Goal: Entertainment & Leisure: Consume media (video, audio)

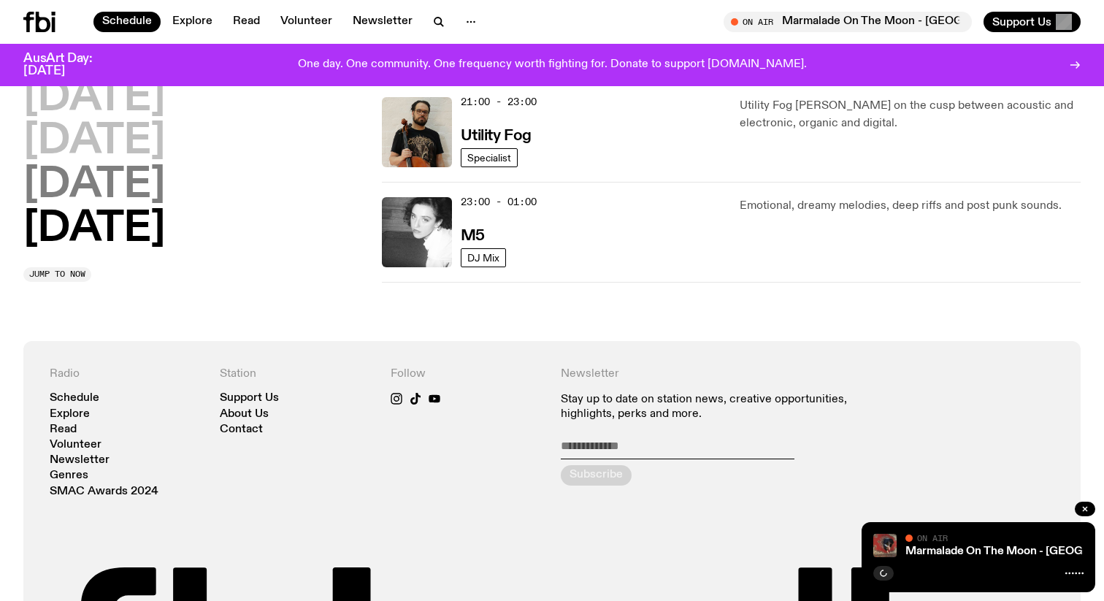
click at [90, 179] on h2 "[DATE]" at bounding box center [94, 185] width 142 height 41
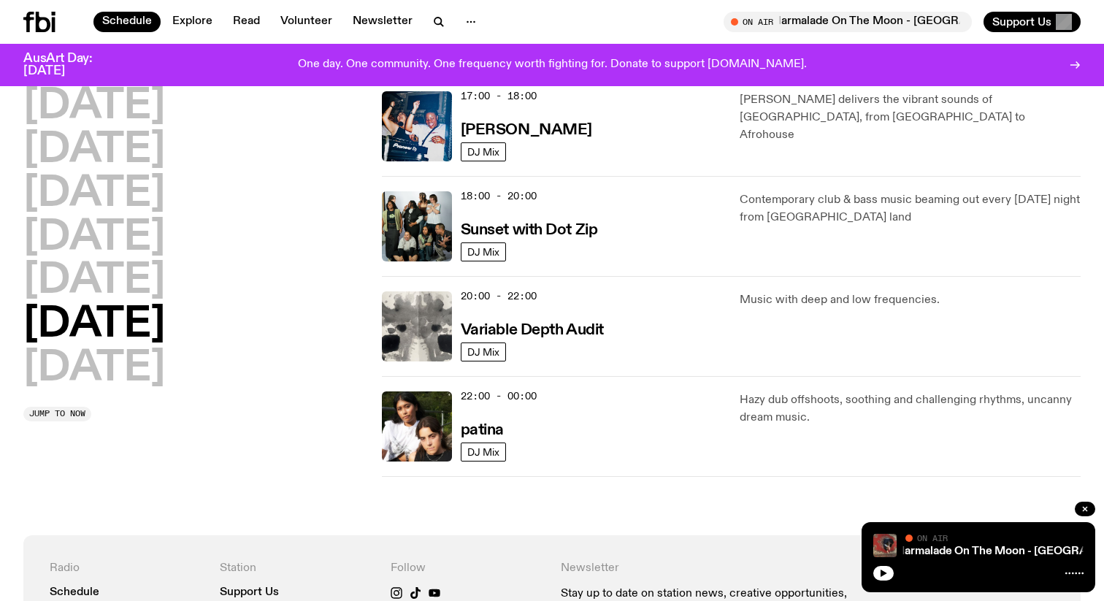
scroll to position [846, 0]
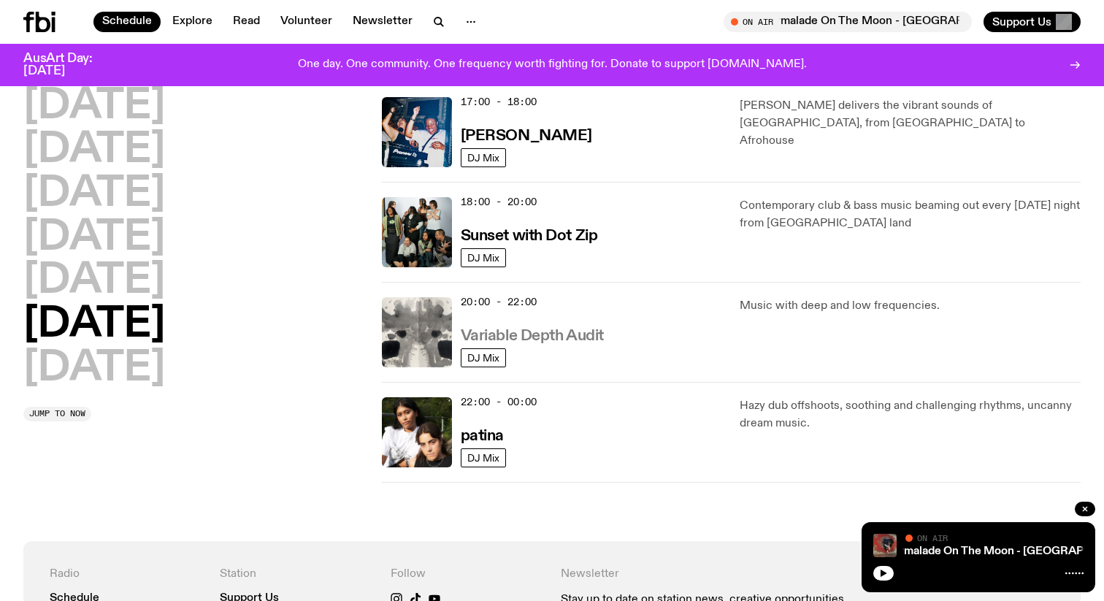
click at [553, 333] on h3 "Variable Depth Audit" at bounding box center [532, 336] width 143 height 15
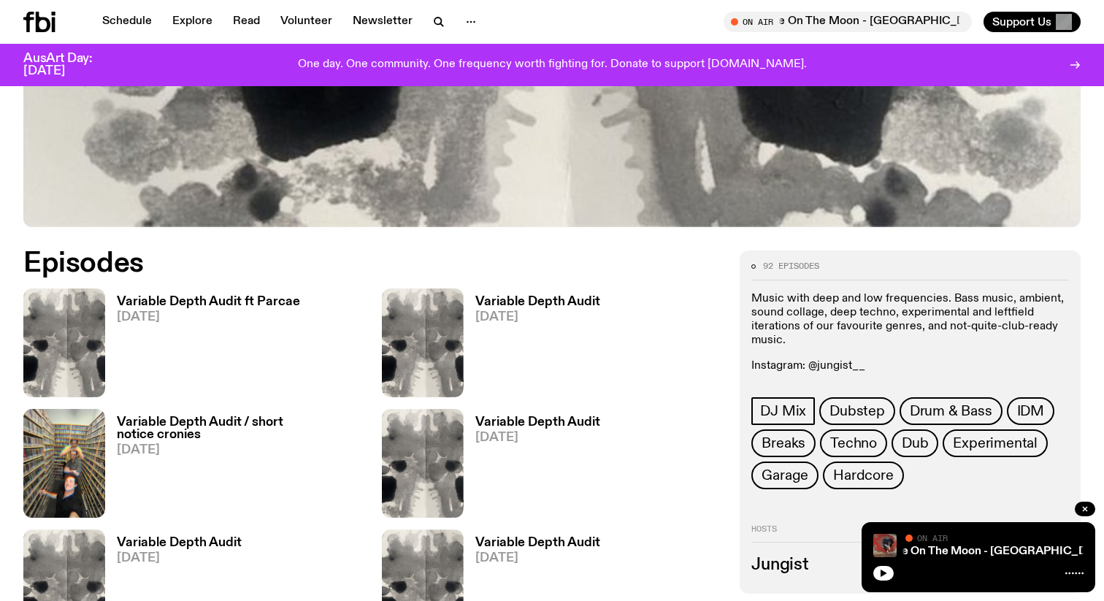
scroll to position [578, 0]
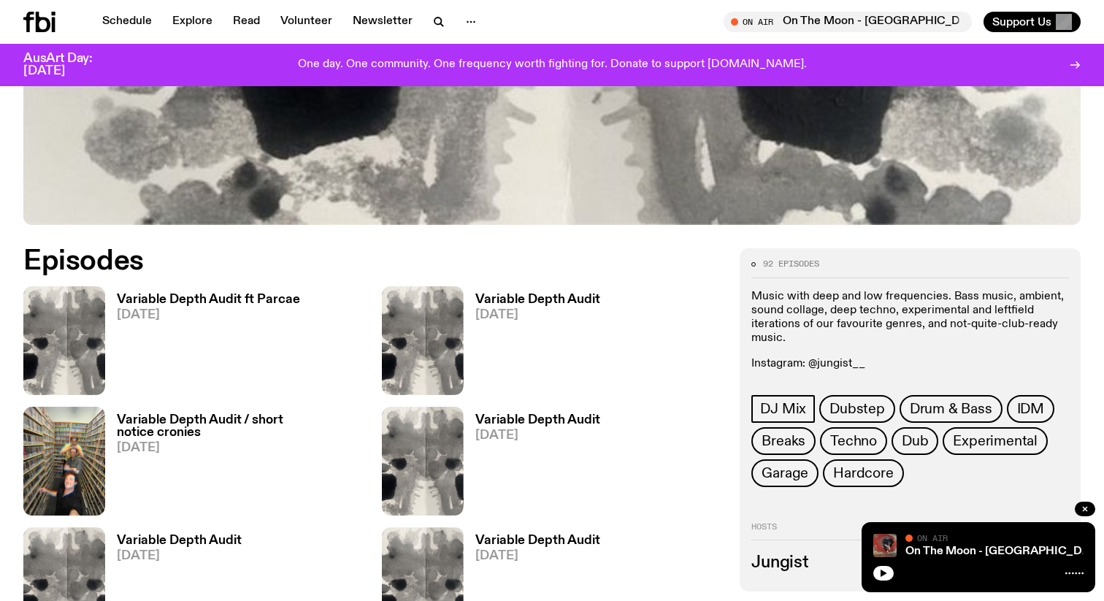
click at [240, 297] on h3 "Variable Depth Audit ft Parcae" at bounding box center [208, 300] width 183 height 12
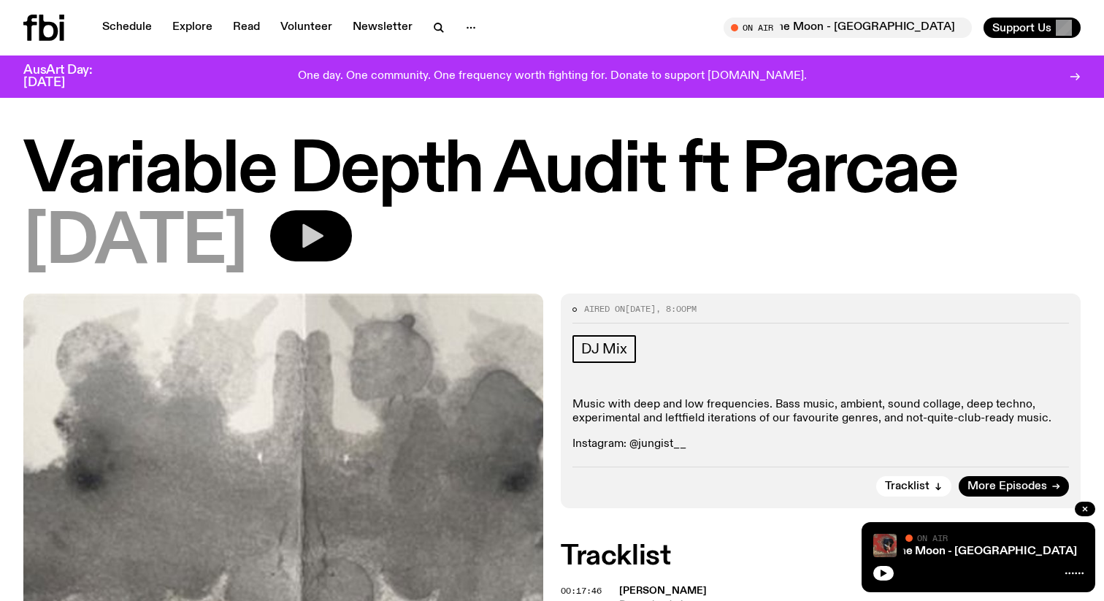
click at [301, 228] on button "button" at bounding box center [311, 235] width 82 height 51
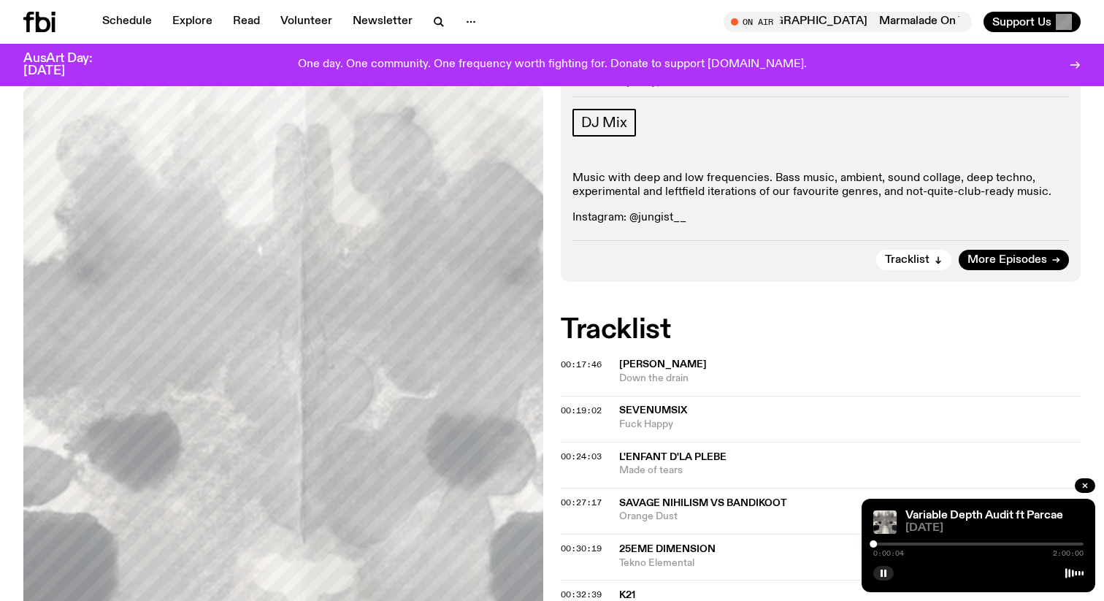
scroll to position [215, 0]
click at [876, 545] on div at bounding box center [874, 544] width 7 height 7
click at [877, 545] on div at bounding box center [877, 544] width 7 height 7
click at [879, 545] on div at bounding box center [879, 544] width 7 height 7
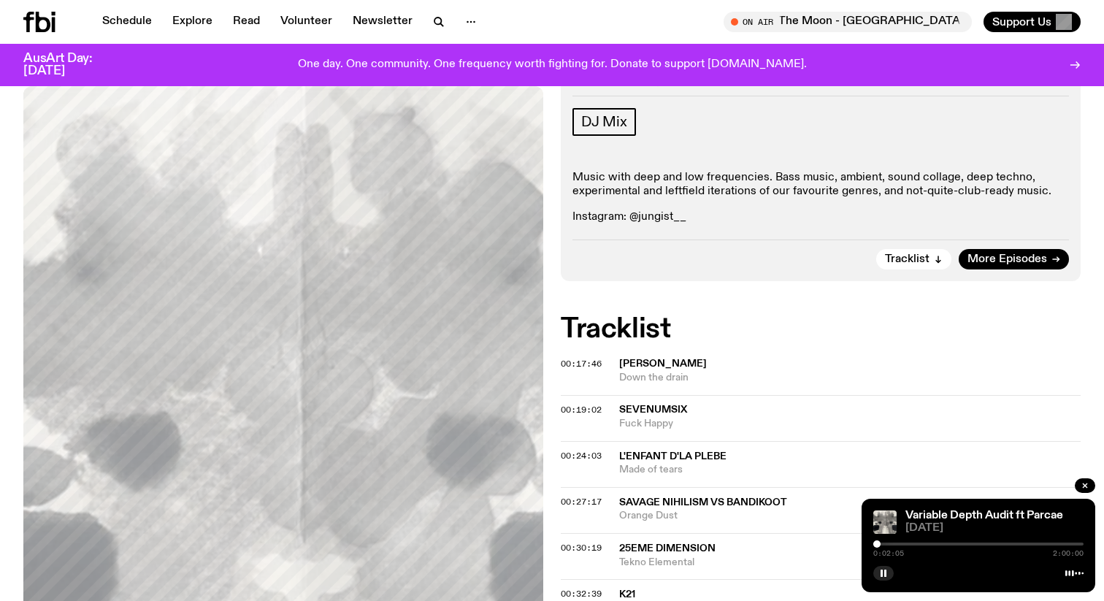
click at [877, 544] on div at bounding box center [877, 544] width 7 height 7
click at [878, 543] on div at bounding box center [877, 544] width 7 height 7
click at [879, 544] on div at bounding box center [879, 544] width 7 height 7
click at [885, 569] on icon "button" at bounding box center [883, 573] width 9 height 9
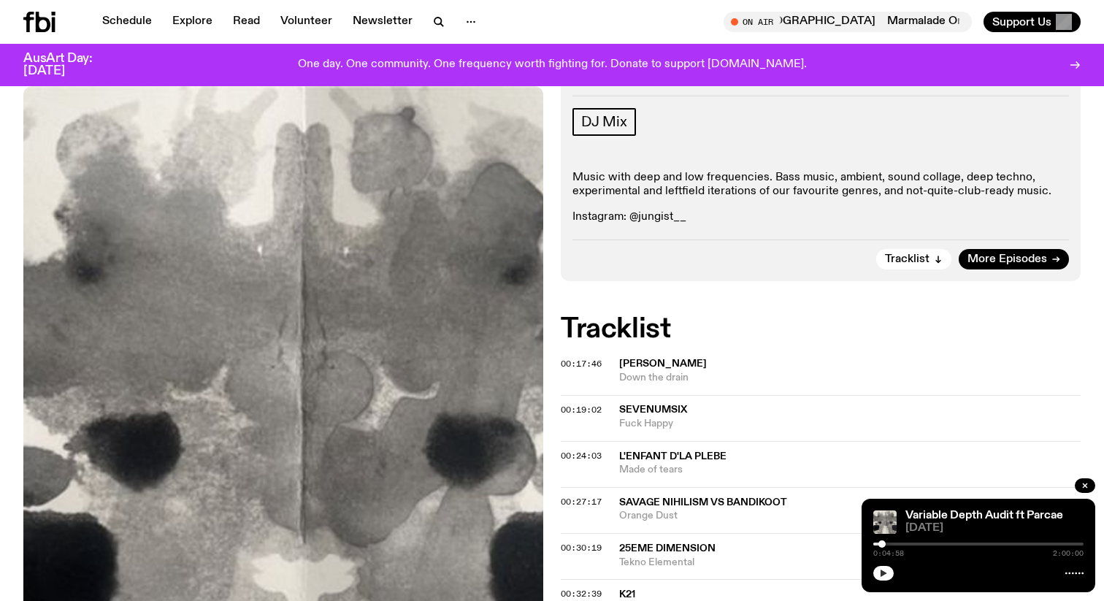
click at [882, 577] on icon "button" at bounding box center [883, 573] width 9 height 9
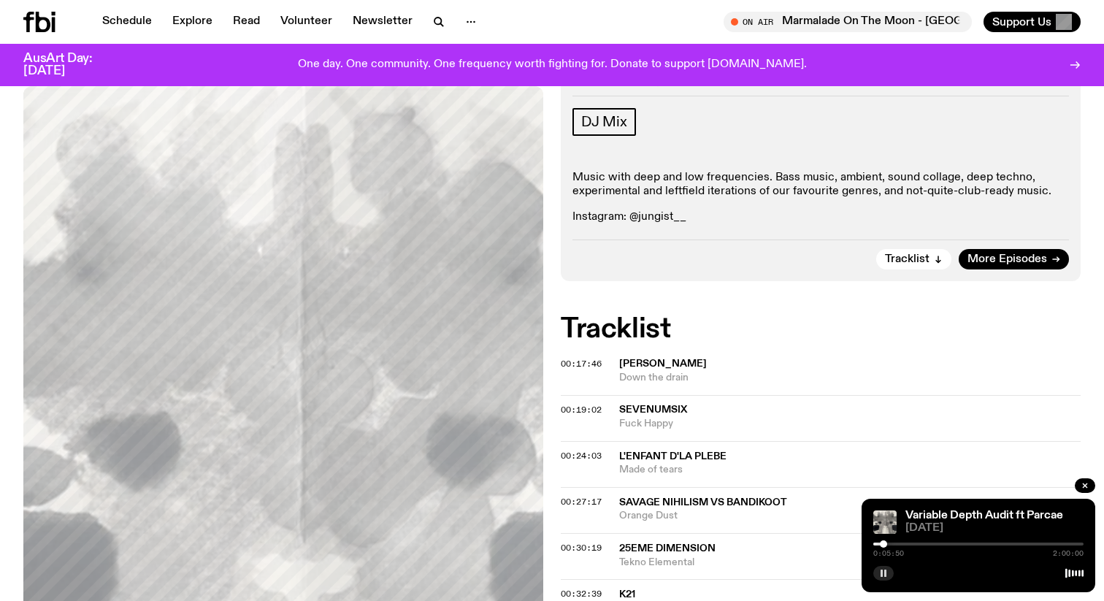
click at [890, 545] on div at bounding box center [979, 544] width 210 height 3
click at [888, 545] on div at bounding box center [889, 544] width 7 height 7
click at [893, 543] on div at bounding box center [979, 544] width 210 height 3
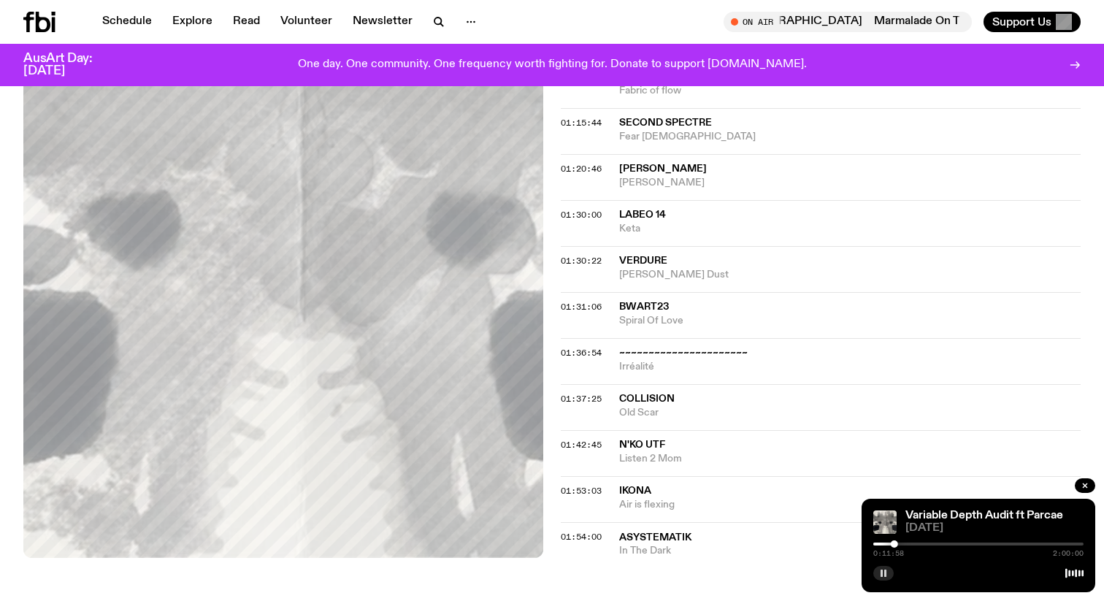
scroll to position [1102, 0]
click at [905, 545] on div at bounding box center [979, 544] width 210 height 3
click at [915, 545] on div at bounding box center [979, 544] width 210 height 3
click at [923, 544] on div at bounding box center [979, 544] width 210 height 3
click at [929, 543] on div at bounding box center [979, 544] width 210 height 3
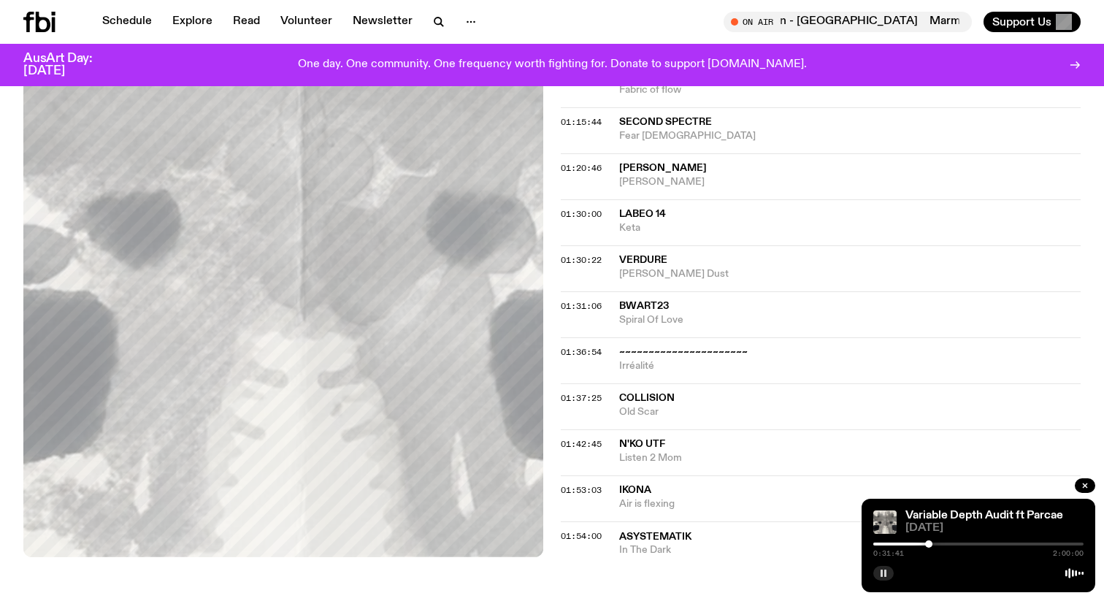
click at [934, 543] on div at bounding box center [979, 544] width 210 height 3
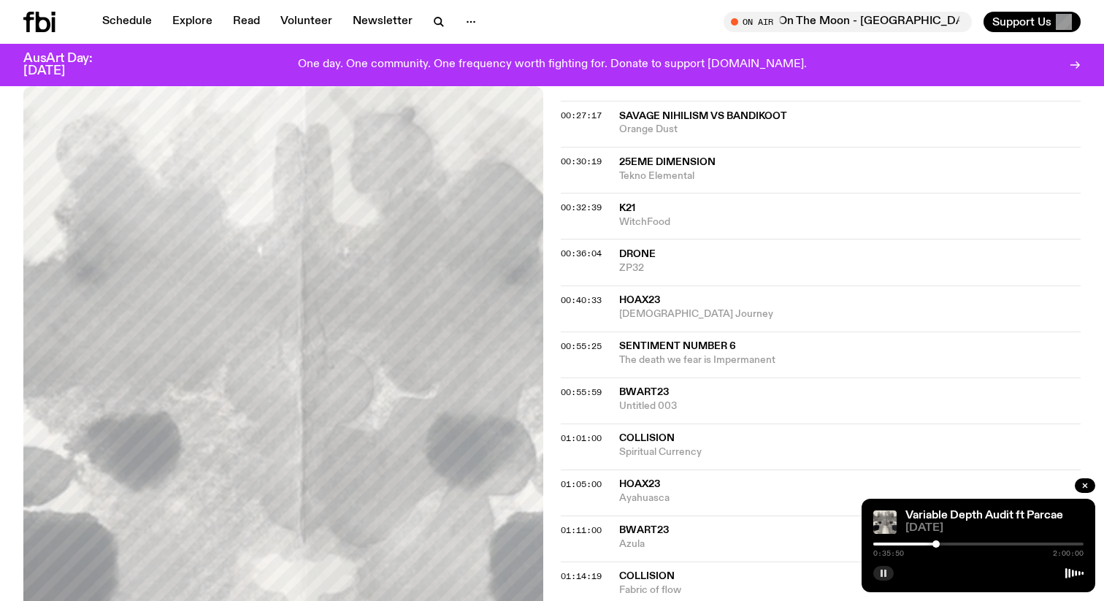
scroll to position [603, 0]
click at [940, 544] on div at bounding box center [979, 544] width 210 height 3
click at [944, 544] on div at bounding box center [979, 544] width 210 height 3
click at [947, 543] on div at bounding box center [979, 544] width 210 height 3
click at [945, 543] on div at bounding box center [947, 544] width 7 height 7
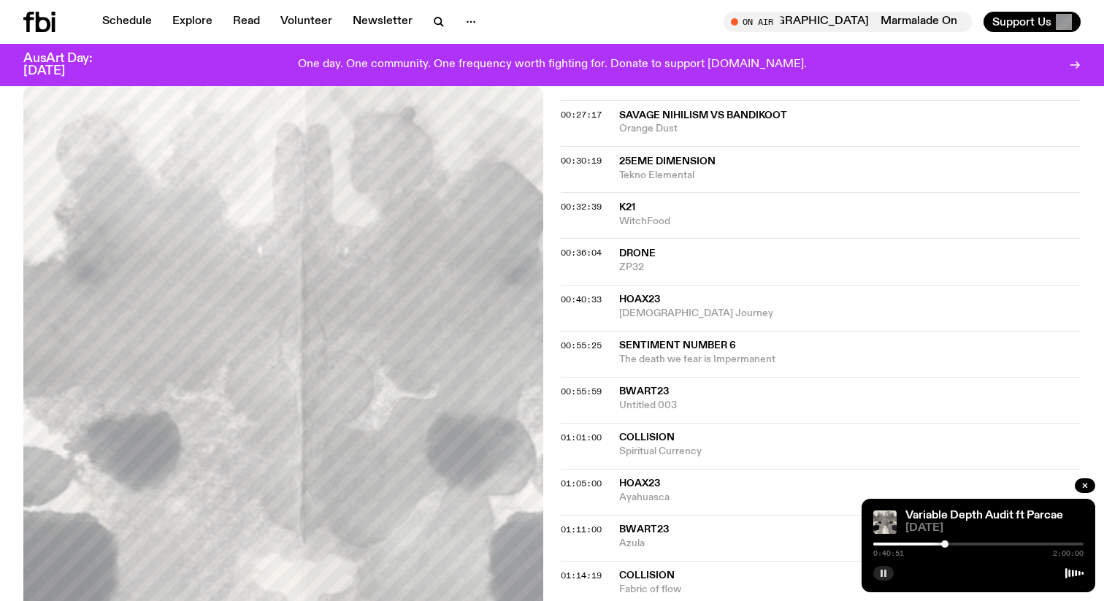
click at [946, 543] on div at bounding box center [945, 544] width 7 height 7
click at [951, 546] on div "0:41:15 2:00:00" at bounding box center [979, 549] width 210 height 18
click at [950, 543] on div at bounding box center [979, 544] width 210 height 3
click at [950, 544] on div at bounding box center [950, 544] width 7 height 7
click at [954, 545] on div at bounding box center [979, 544] width 210 height 3
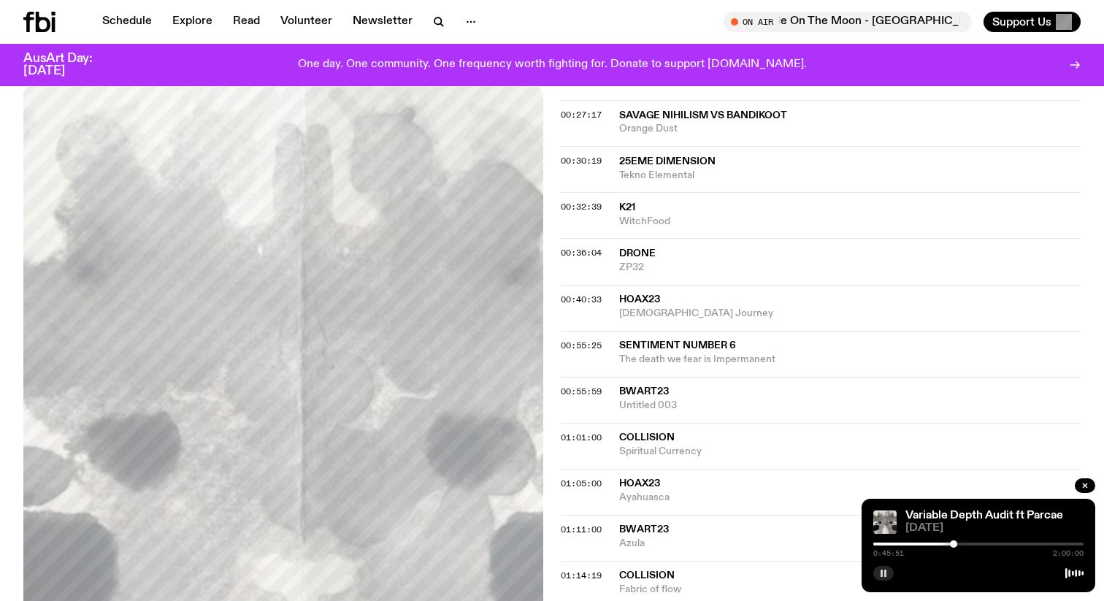
click at [960, 546] on div "0:45:51 2:00:00" at bounding box center [979, 549] width 210 height 18
click at [959, 545] on div at bounding box center [979, 544] width 210 height 3
click at [963, 544] on div at bounding box center [979, 544] width 210 height 3
click at [970, 545] on div at bounding box center [979, 544] width 210 height 3
click at [973, 544] on div at bounding box center [969, 544] width 7 height 7
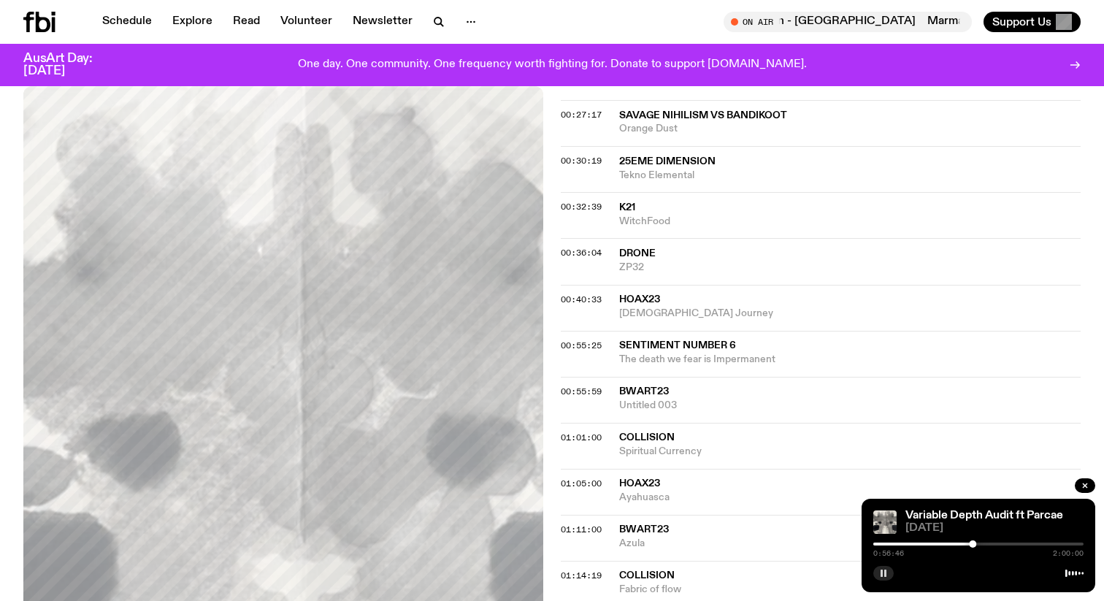
click at [979, 543] on div at bounding box center [979, 544] width 210 height 3
click at [982, 544] on div at bounding box center [979, 544] width 210 height 3
click at [989, 543] on div at bounding box center [979, 544] width 210 height 3
click at [994, 544] on div at bounding box center [979, 544] width 210 height 3
click at [999, 543] on div at bounding box center [979, 544] width 210 height 3
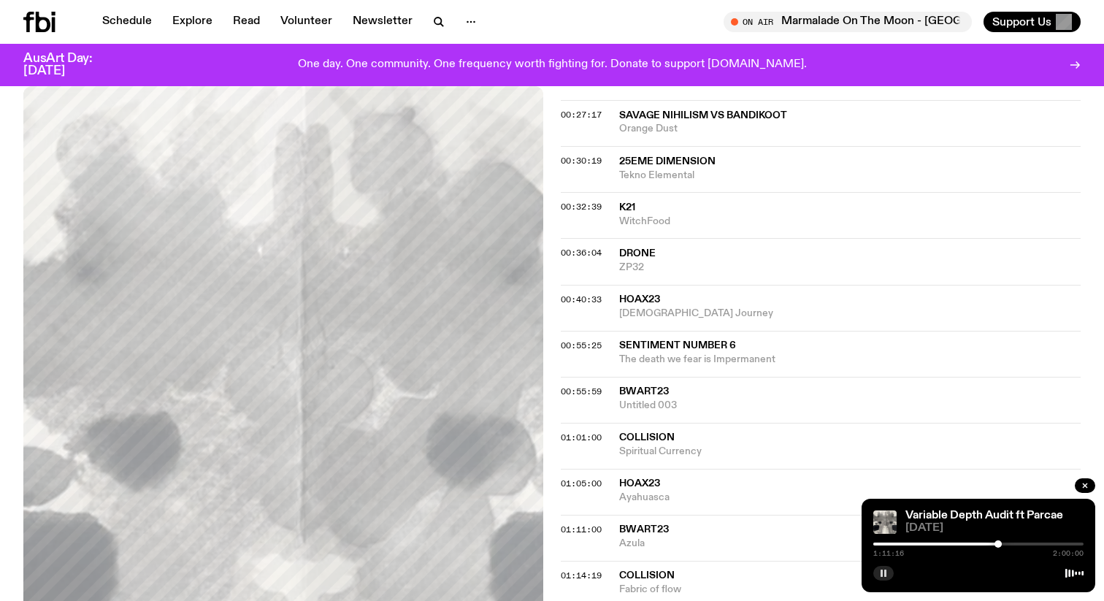
click at [1004, 543] on div at bounding box center [979, 544] width 210 height 3
click at [1009, 543] on div at bounding box center [979, 544] width 210 height 3
click at [1015, 543] on div at bounding box center [979, 544] width 210 height 3
click at [1021, 543] on div at bounding box center [979, 544] width 210 height 3
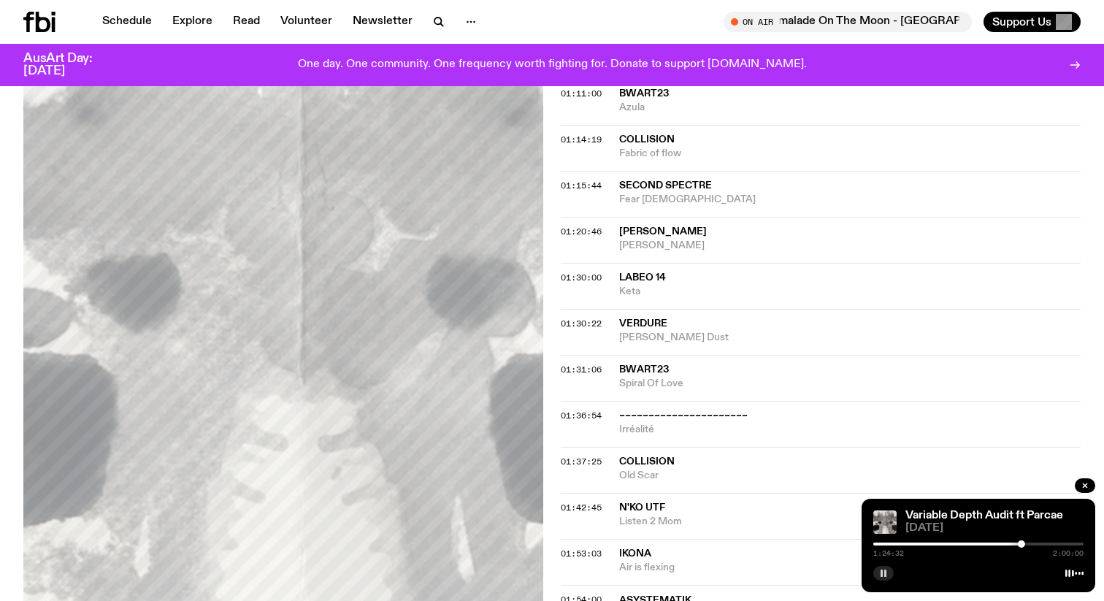
scroll to position [1042, 0]
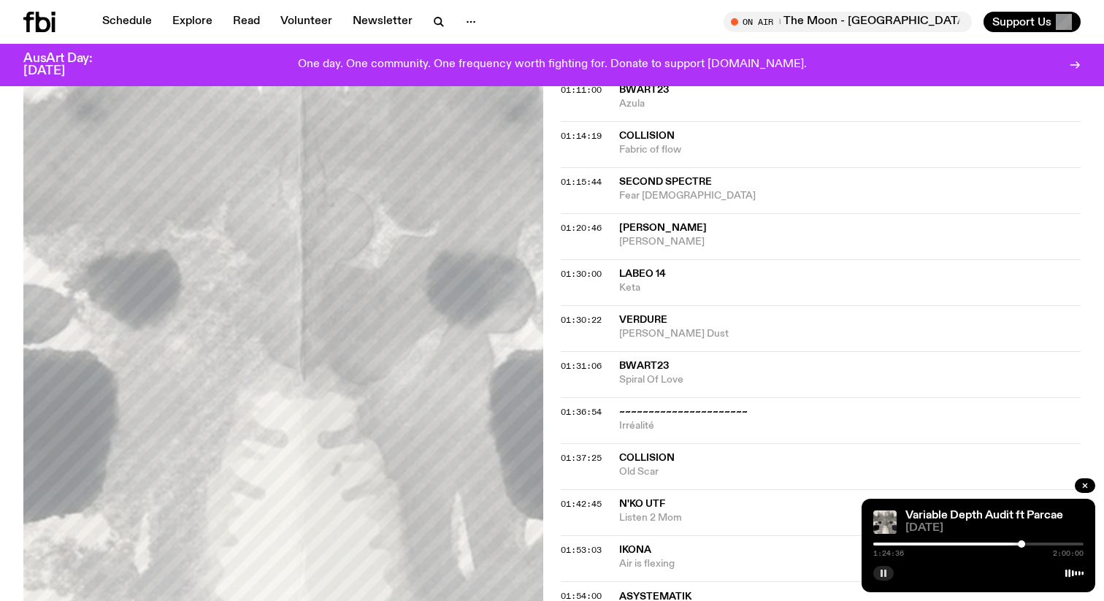
click at [1031, 544] on div at bounding box center [979, 544] width 210 height 3
click at [1036, 544] on div at bounding box center [979, 544] width 210 height 3
click at [1039, 544] on div at bounding box center [979, 544] width 210 height 3
click at [1043, 544] on div at bounding box center [979, 544] width 210 height 3
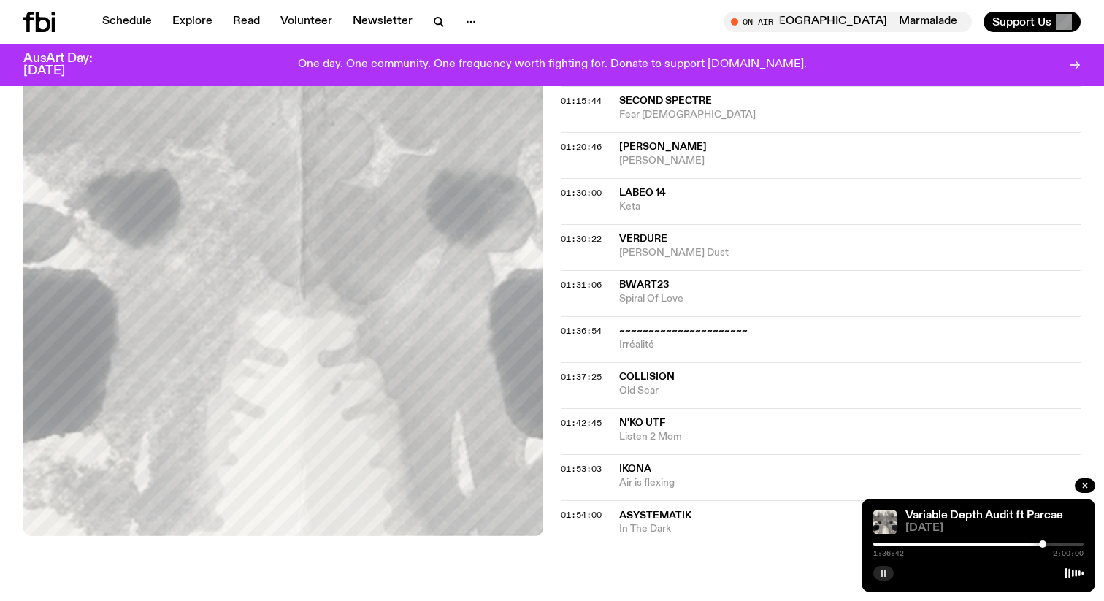
scroll to position [1143, 0]
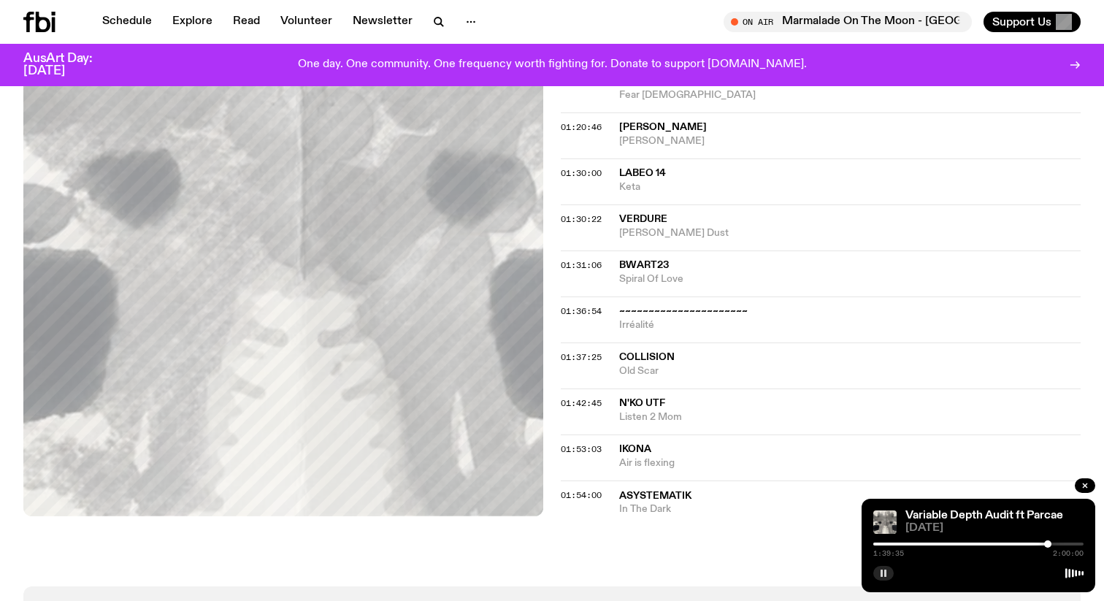
click at [1053, 544] on div at bounding box center [979, 544] width 210 height 3
click at [1061, 543] on div at bounding box center [979, 544] width 210 height 3
click at [1069, 543] on div at bounding box center [979, 544] width 210 height 3
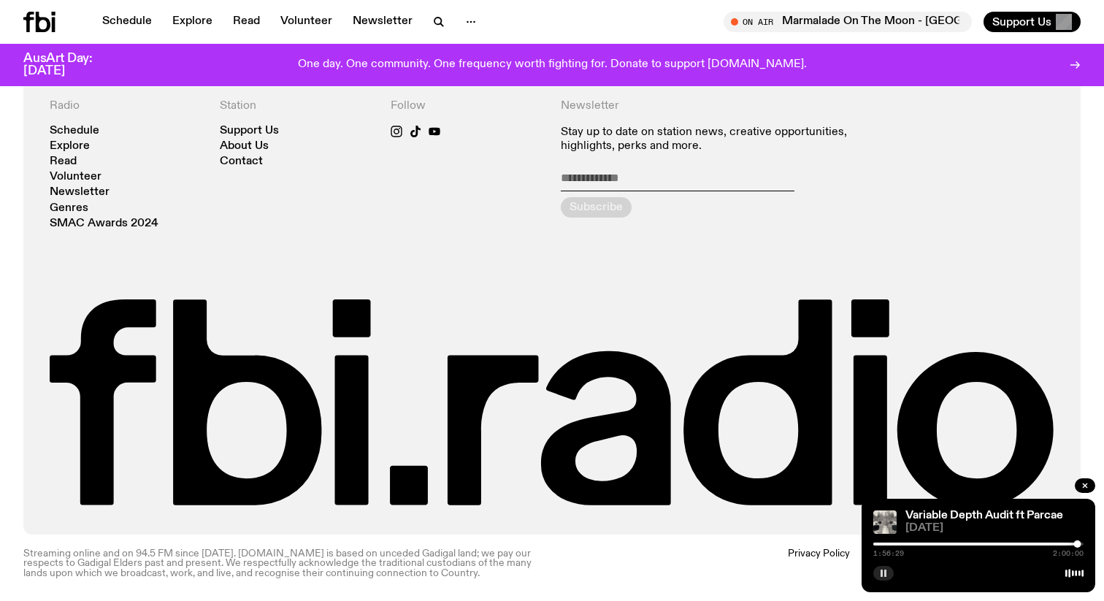
click at [882, 575] on rect "button" at bounding box center [882, 573] width 2 height 7
click at [884, 569] on icon "button" at bounding box center [883, 573] width 9 height 9
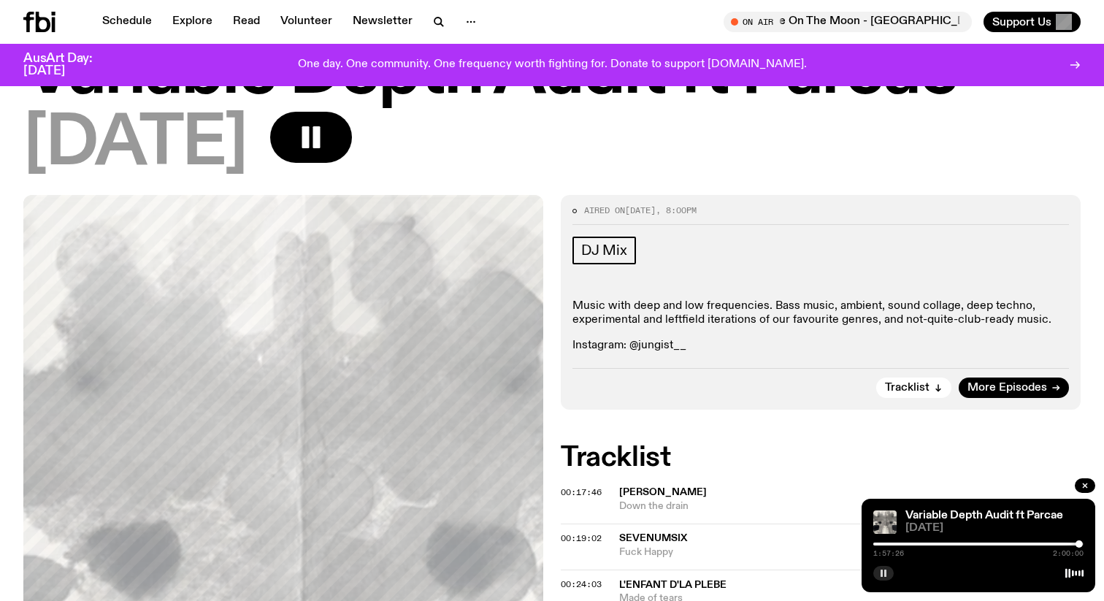
scroll to position [0, 0]
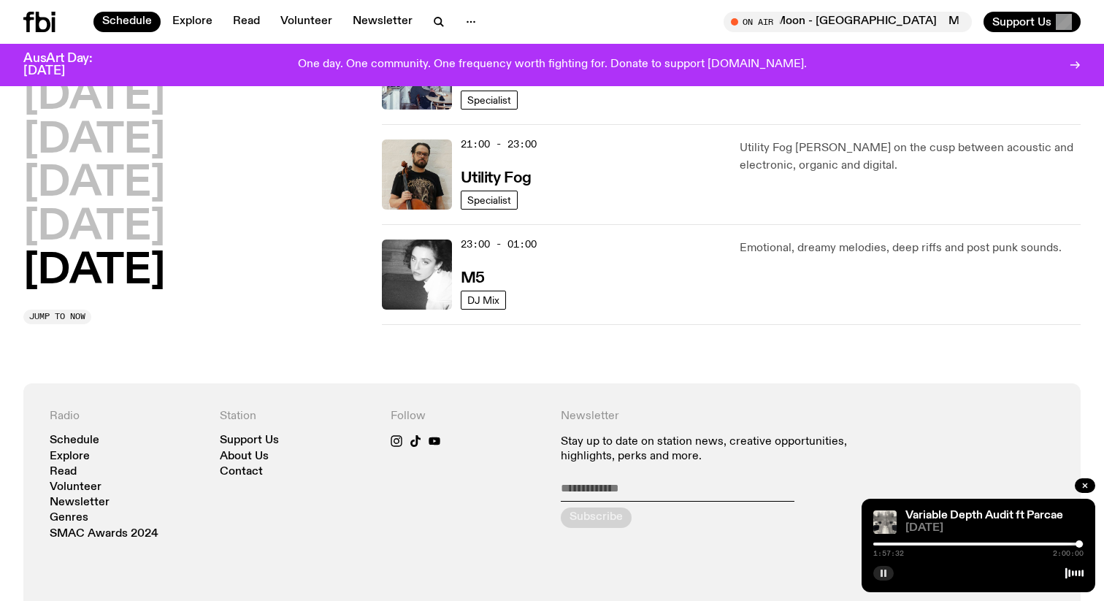
scroll to position [1135, 0]
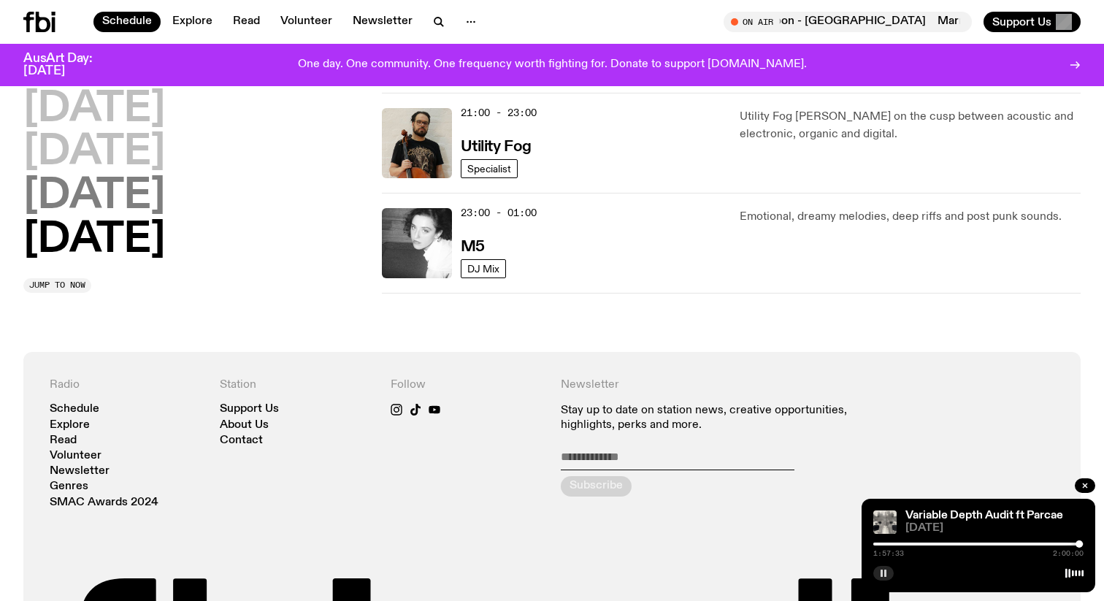
click at [136, 192] on h2 "[DATE]" at bounding box center [94, 196] width 142 height 41
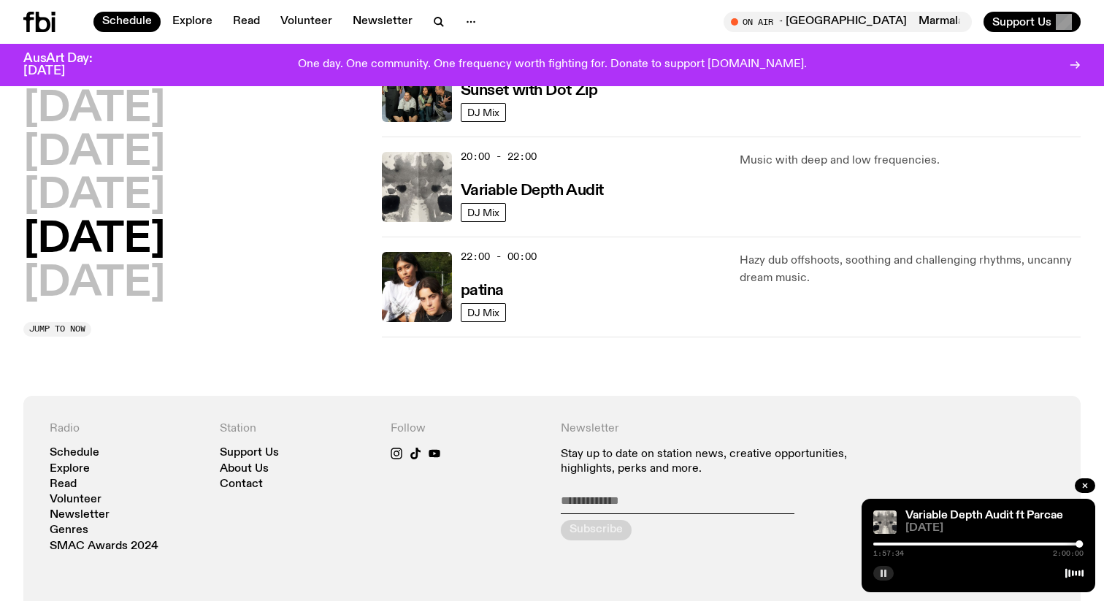
scroll to position [994, 0]
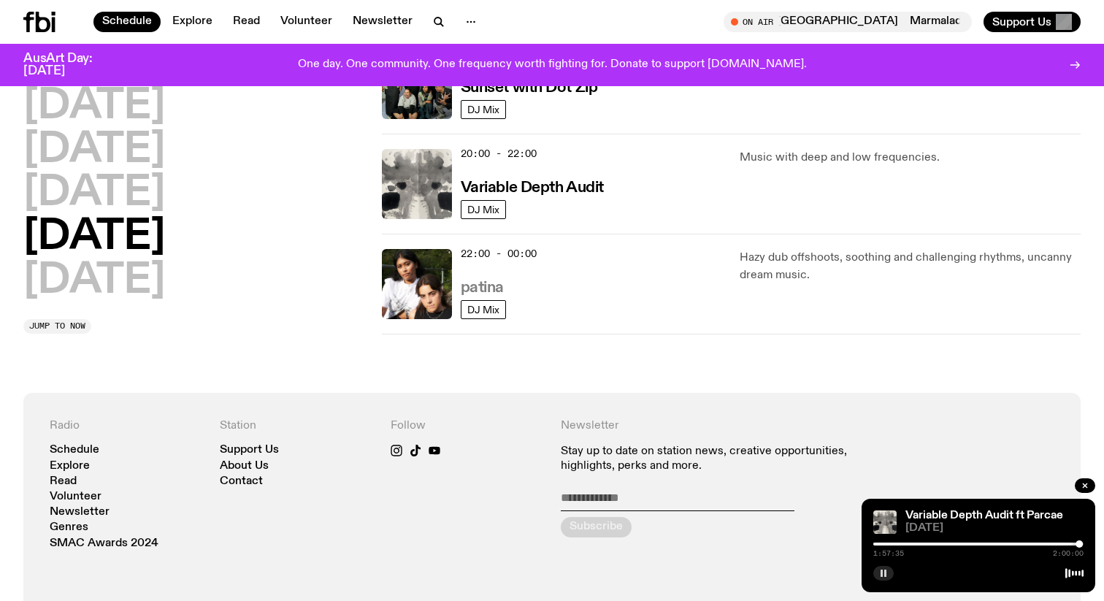
click at [480, 284] on h3 "patina" at bounding box center [482, 287] width 43 height 15
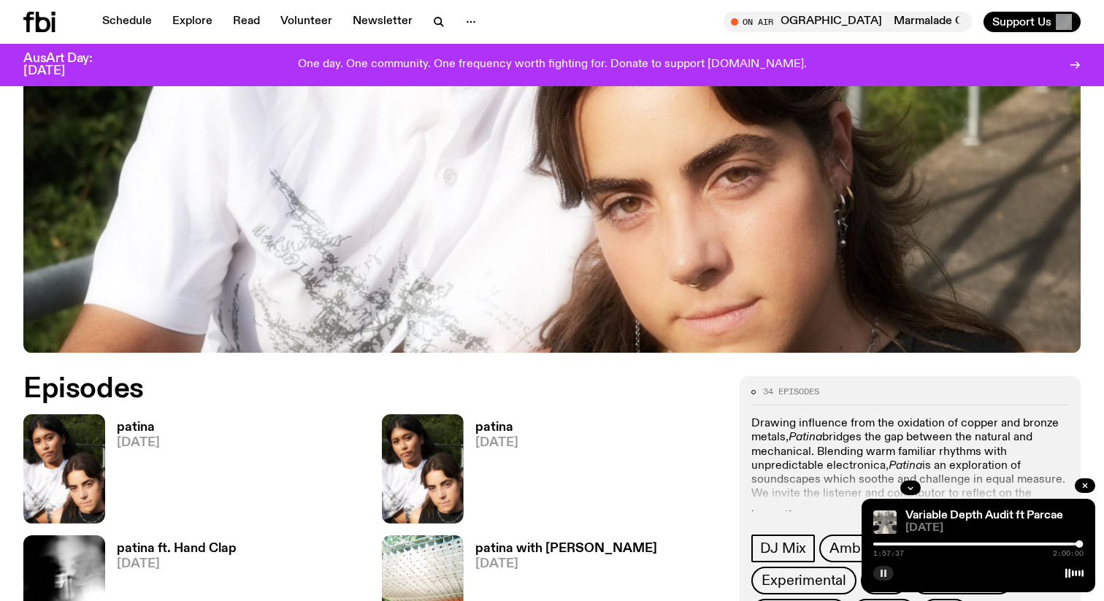
scroll to position [484, 0]
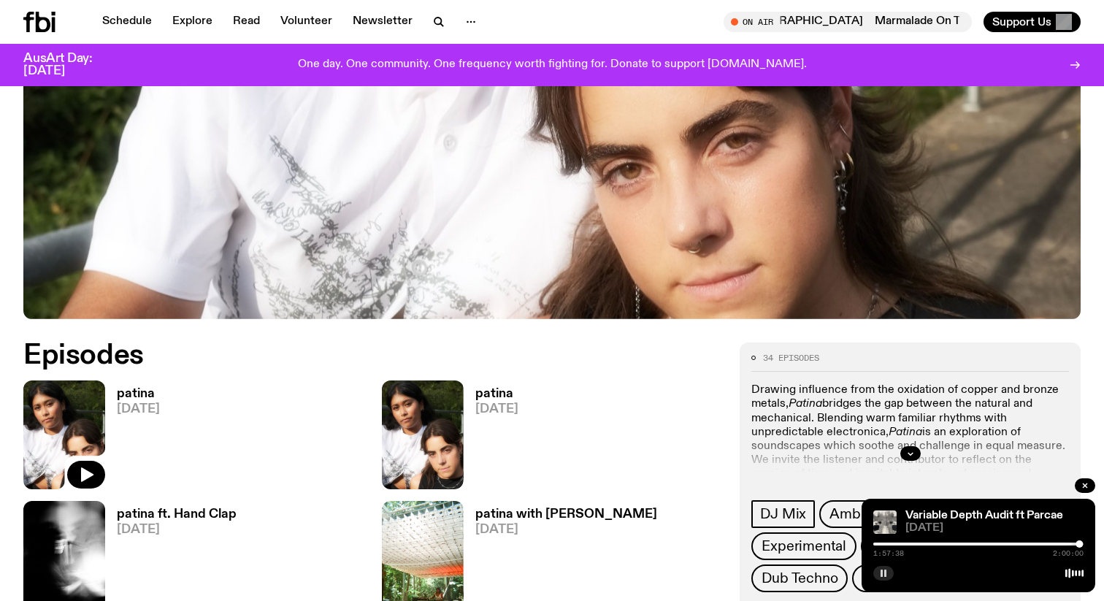
click at [73, 408] on img at bounding box center [64, 435] width 82 height 109
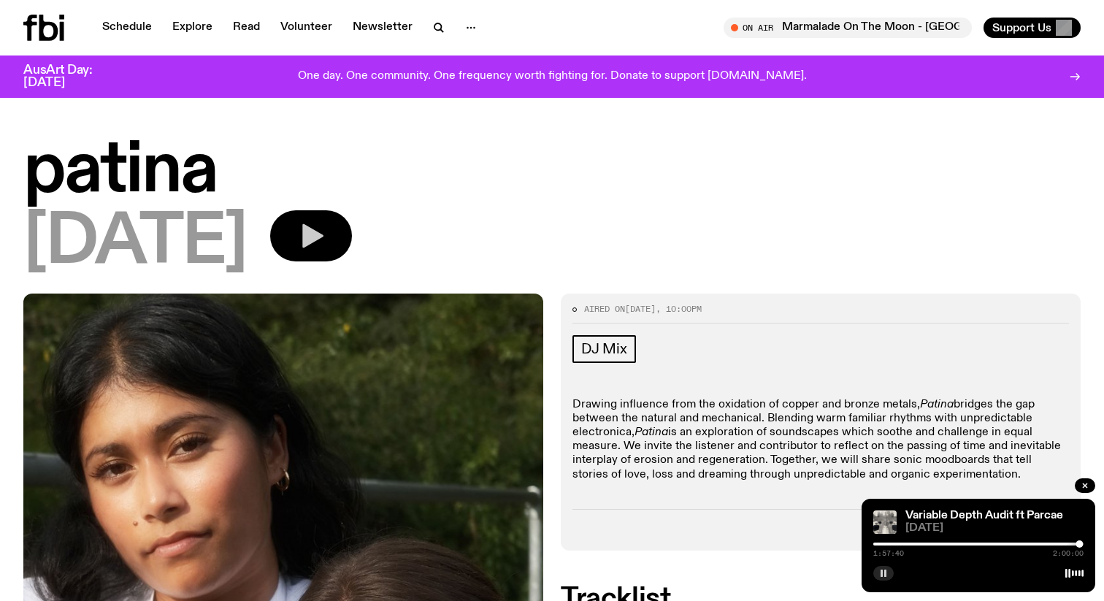
click at [343, 229] on button "button" at bounding box center [311, 235] width 82 height 51
